Goal: Navigation & Orientation: Find specific page/section

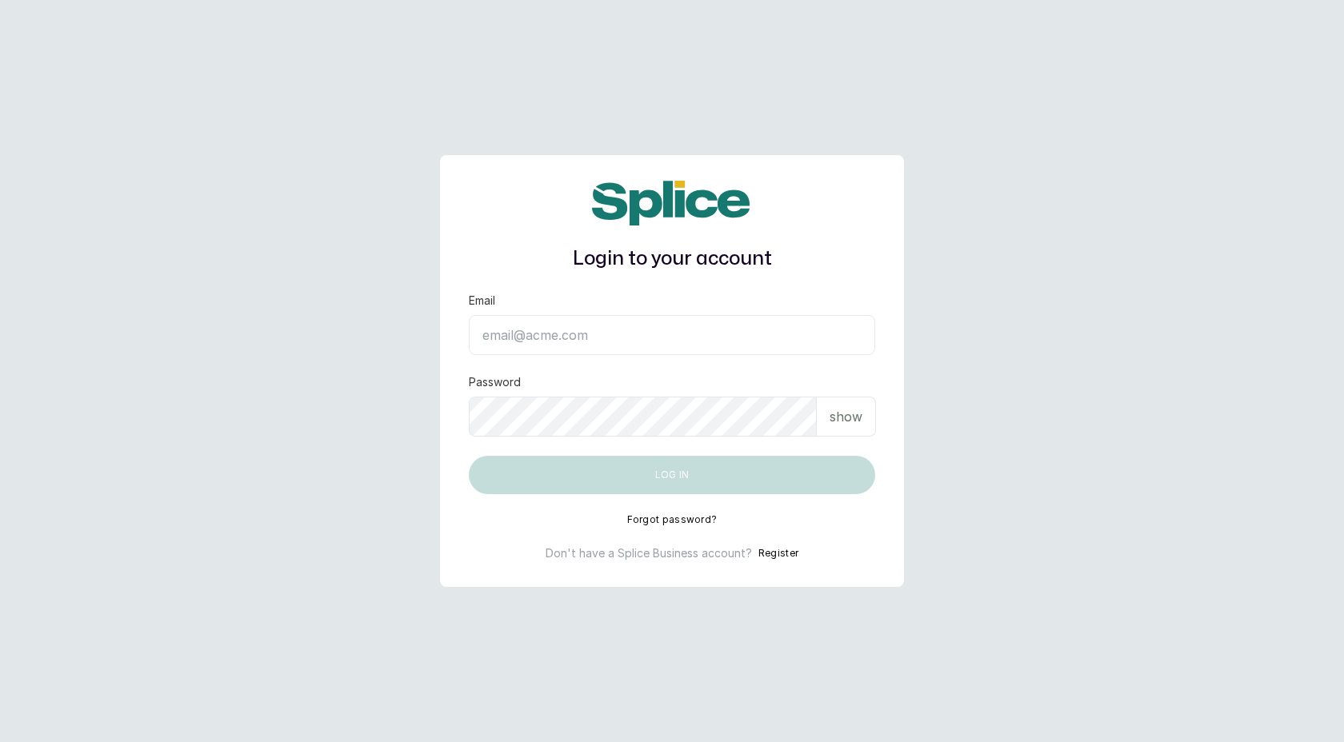
click at [546, 336] on input "Email" at bounding box center [672, 335] width 406 height 40
type input "layo@withsplice.com"
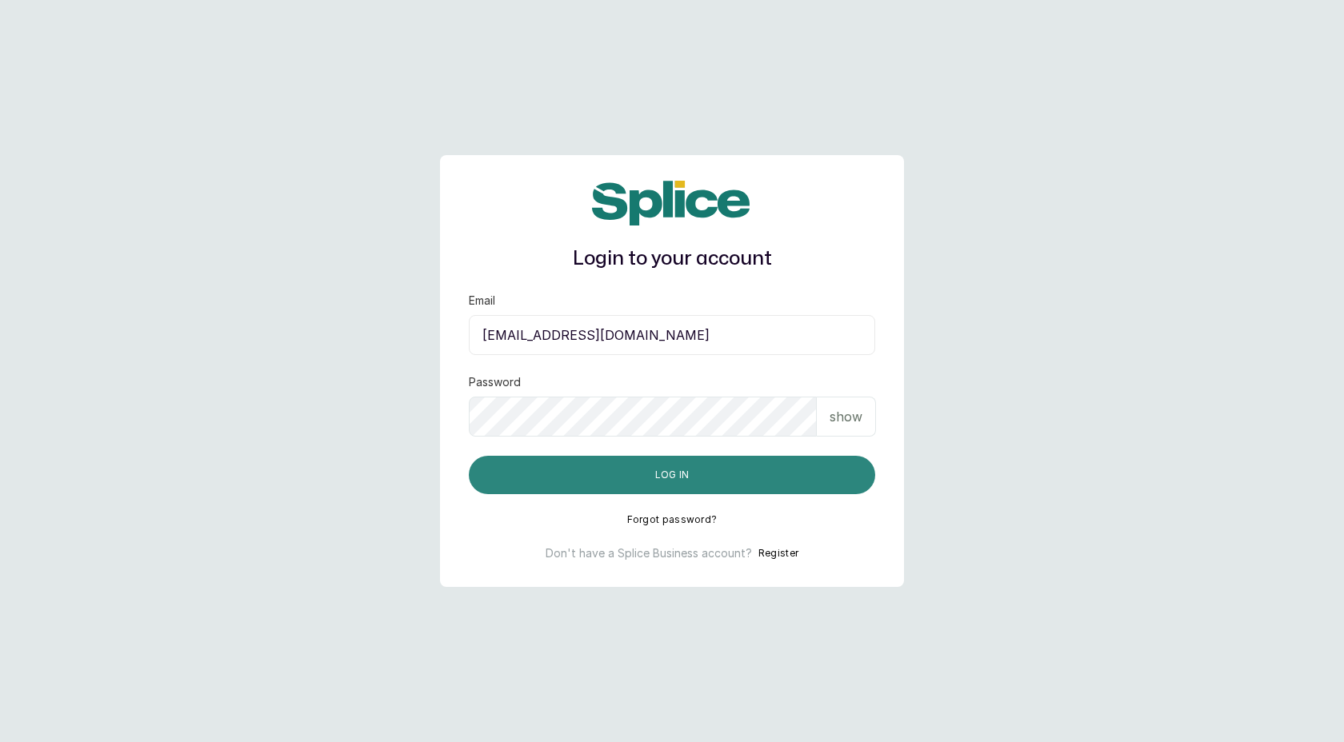
click at [676, 485] on button "Log in" at bounding box center [672, 475] width 406 height 38
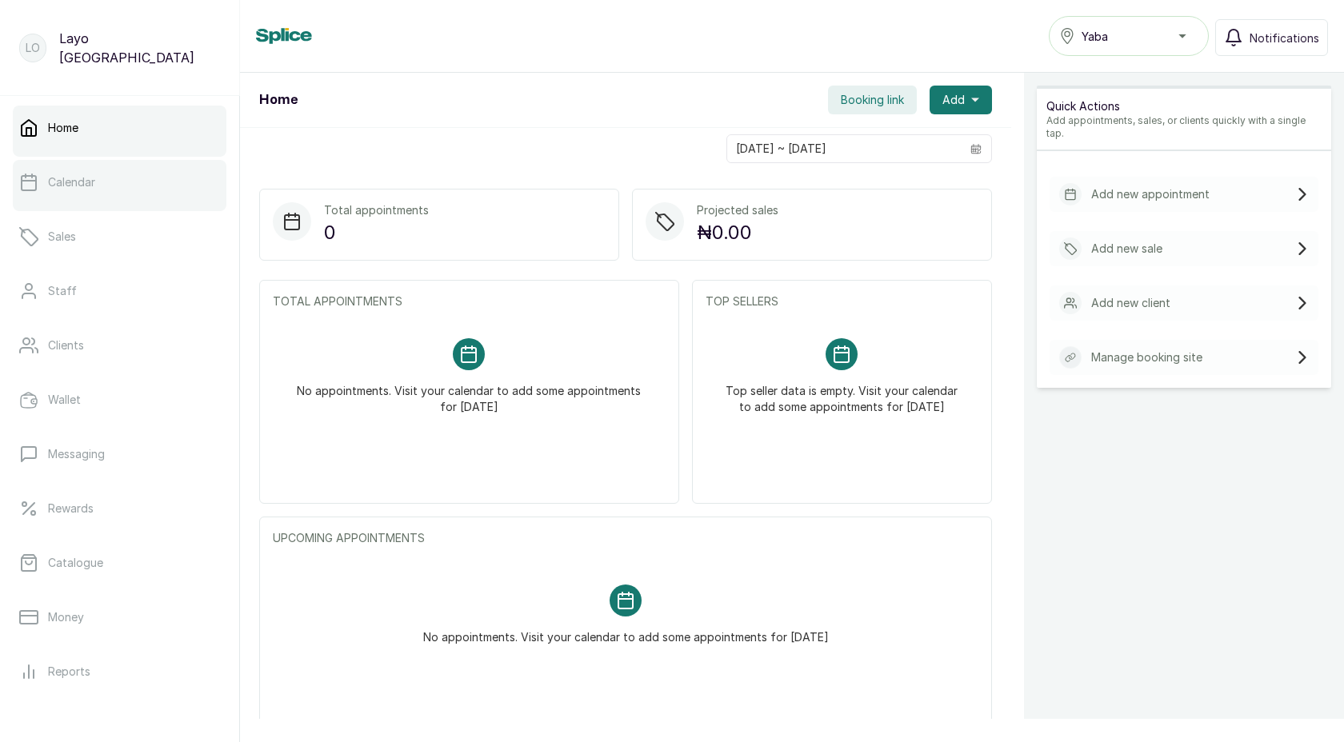
click at [76, 193] on link "Calendar" at bounding box center [120, 182] width 214 height 45
